Goal: Task Accomplishment & Management: Complete application form

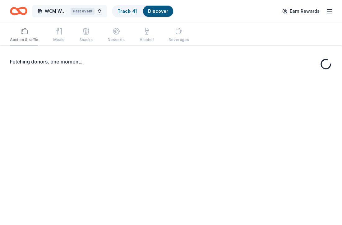
click at [100, 13] on button "WCM Weekly Free Community Bingo [GEOGRAPHIC_DATA] [US_STATE] Past event" at bounding box center [69, 11] width 75 height 12
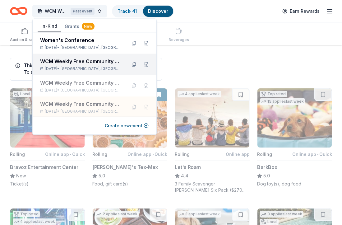
click at [92, 70] on span "[GEOGRAPHIC_DATA], [GEOGRAPHIC_DATA]" at bounding box center [91, 68] width 61 height 5
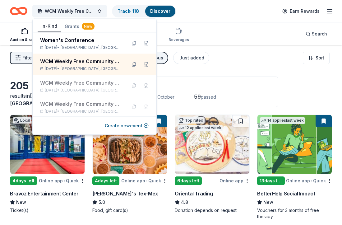
click at [252, 47] on div "Filter 3 Application methods Causes Religious Just added Sort" at bounding box center [171, 57] width 342 height 25
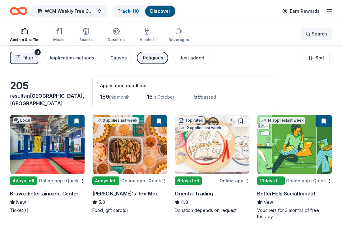
click at [315, 27] on div "Search" at bounding box center [315, 33] width 31 height 23
click at [315, 36] on span "Search" at bounding box center [318, 33] width 15 height 7
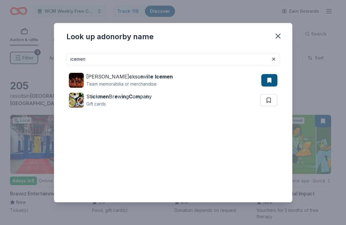
type input "icemen"
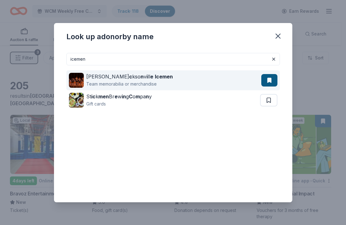
click at [272, 81] on button at bounding box center [269, 80] width 16 height 12
click at [150, 77] on strong "e" at bounding box center [151, 76] width 3 height 6
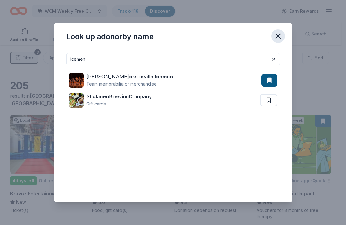
click at [274, 35] on button "button" at bounding box center [278, 36] width 14 height 14
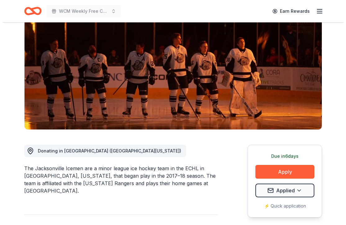
scroll to position [116, 0]
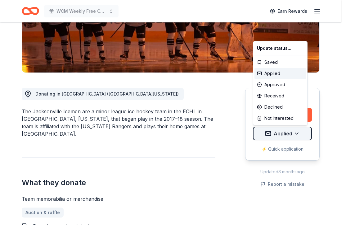
click at [274, 98] on div "Received" at bounding box center [281, 95] width 52 height 11
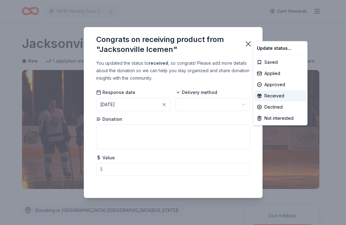
click at [197, 107] on html "WCM Weekly Free Community Bingo [GEOGRAPHIC_DATA] [US_STATE] Earn Rewards Due […" at bounding box center [173, 112] width 346 height 225
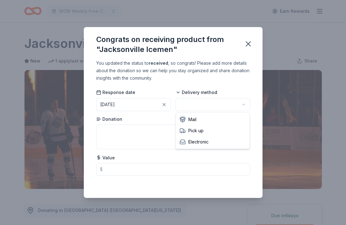
scroll to position [0, 0]
click at [243, 102] on html "WCM Weekly Free Community Bingo [GEOGRAPHIC_DATA] [US_STATE] Earn Rewards Due […" at bounding box center [173, 112] width 346 height 225
click at [245, 101] on html "WCM Weekly Free Community Bingo [GEOGRAPHIC_DATA] [US_STATE] Received Apply Due…" at bounding box center [173, 112] width 346 height 225
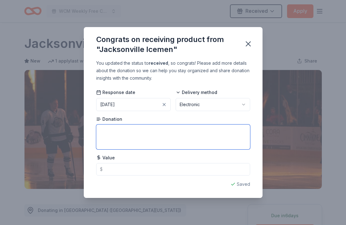
click at [182, 134] on textarea at bounding box center [173, 136] width 154 height 25
type textarea "4 tickets"
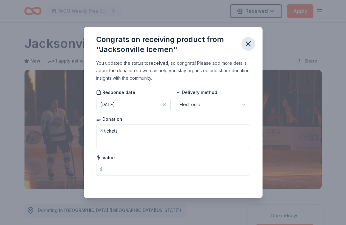
click at [248, 44] on icon "button" at bounding box center [248, 44] width 4 height 4
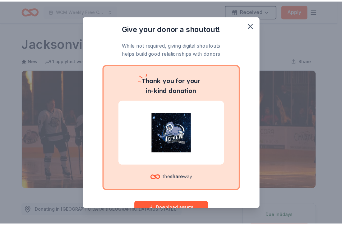
scroll to position [19, 0]
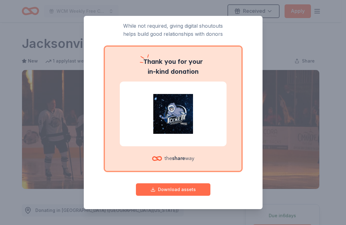
click at [184, 190] on button "Download assets" at bounding box center [173, 189] width 75 height 12
click at [314, 34] on div "Give your donor a shoutout! While not required, giving digital shoutouts helps …" at bounding box center [173, 112] width 346 height 225
